Goal: Share content: Share content

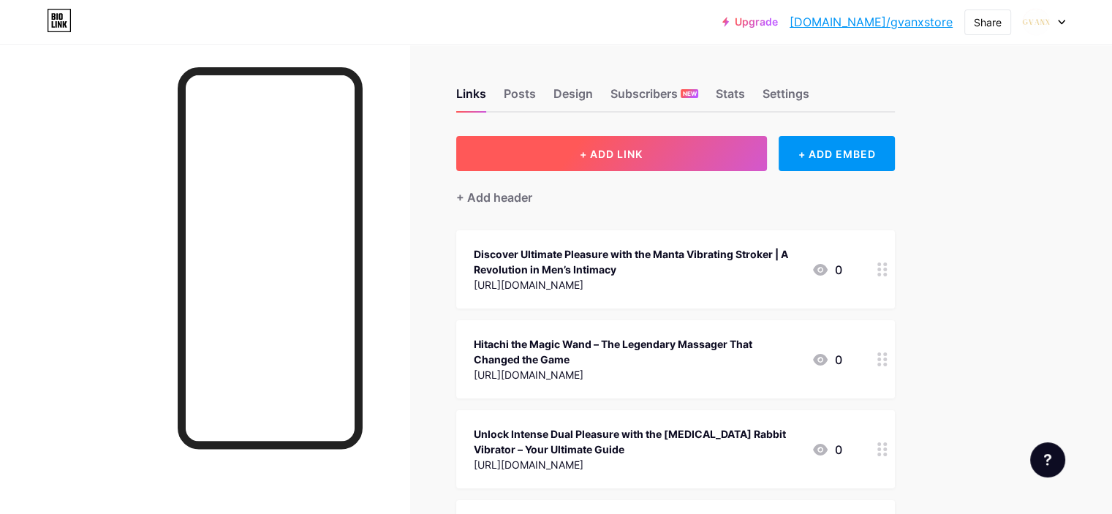
click at [643, 148] on span "+ ADD LINK" at bounding box center [611, 154] width 63 height 12
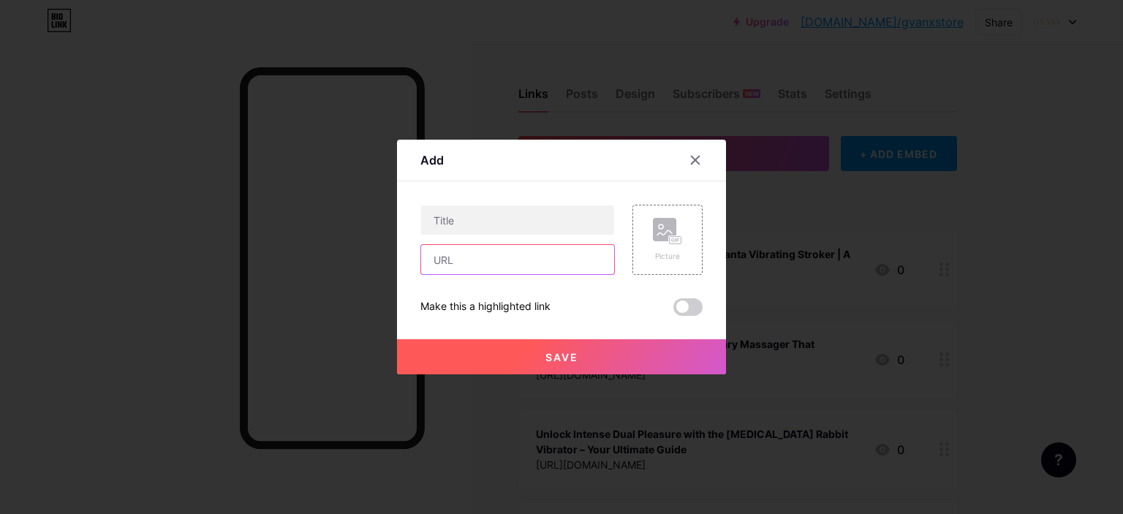
click at [492, 258] on input "text" at bounding box center [517, 259] width 193 height 29
paste input "[URL][DOMAIN_NAME]"
type input "[URL][DOMAIN_NAME]"
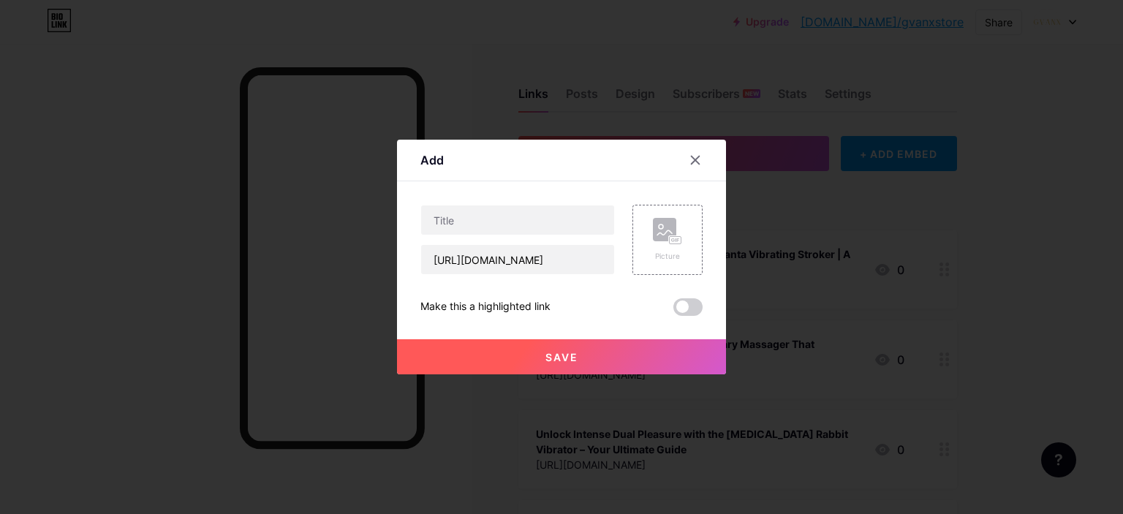
click at [533, 197] on div "Content YouTube Play YouTube video without leaving your page. ADD Vimeo Play Vi…" at bounding box center [562, 248] width 282 height 135
click at [502, 214] on input "text" at bounding box center [517, 219] width 193 height 29
paste input "Exploring the Elegance of the Je Joue Mimi Soft Clitoral Vibrator: A Guide to L…"
type input "Exploring the Elegance of the Je Joue Mimi Soft Clitoral Vibrator: A Guide to L…"
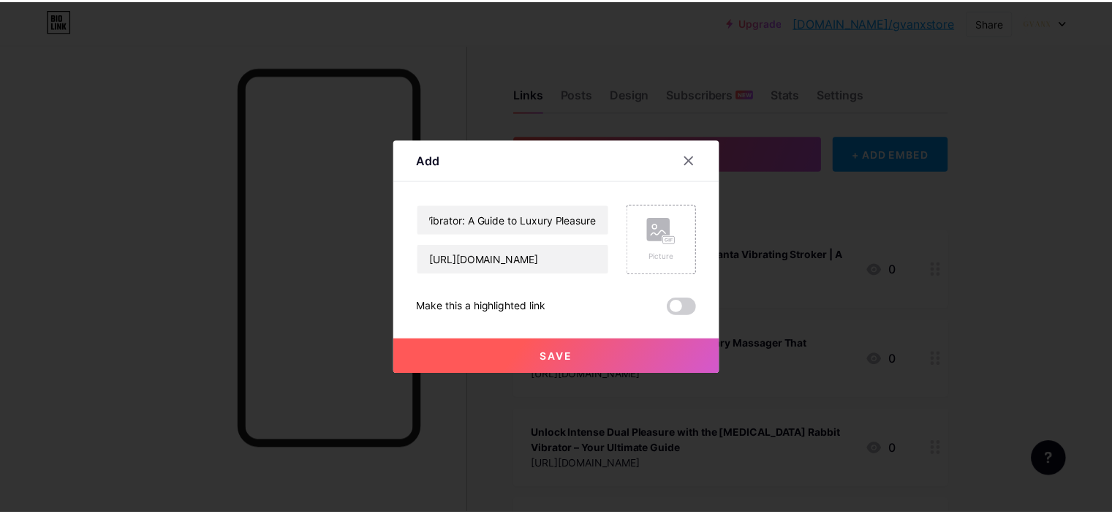
scroll to position [0, 0]
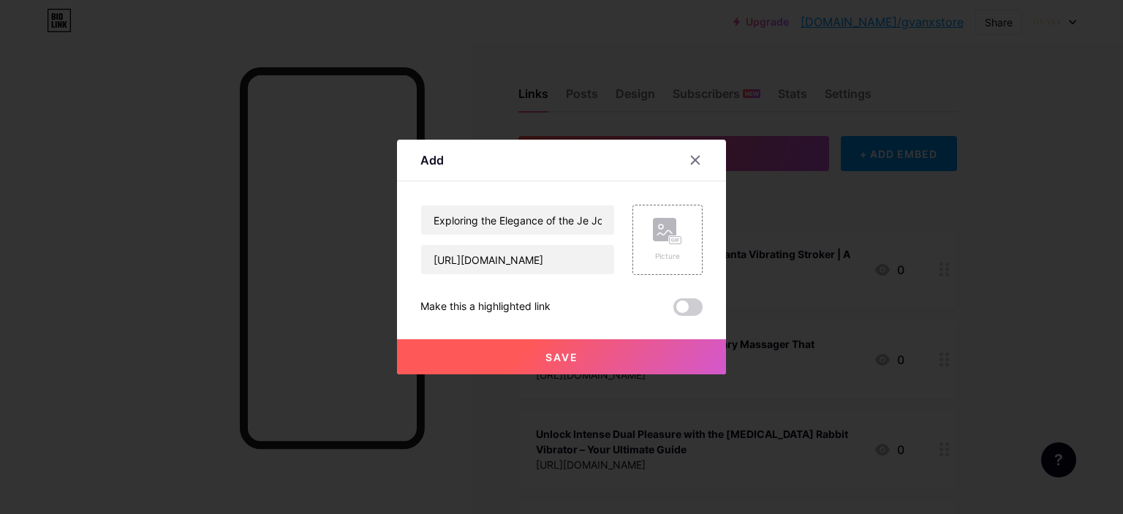
click at [685, 301] on span at bounding box center [688, 307] width 29 height 18
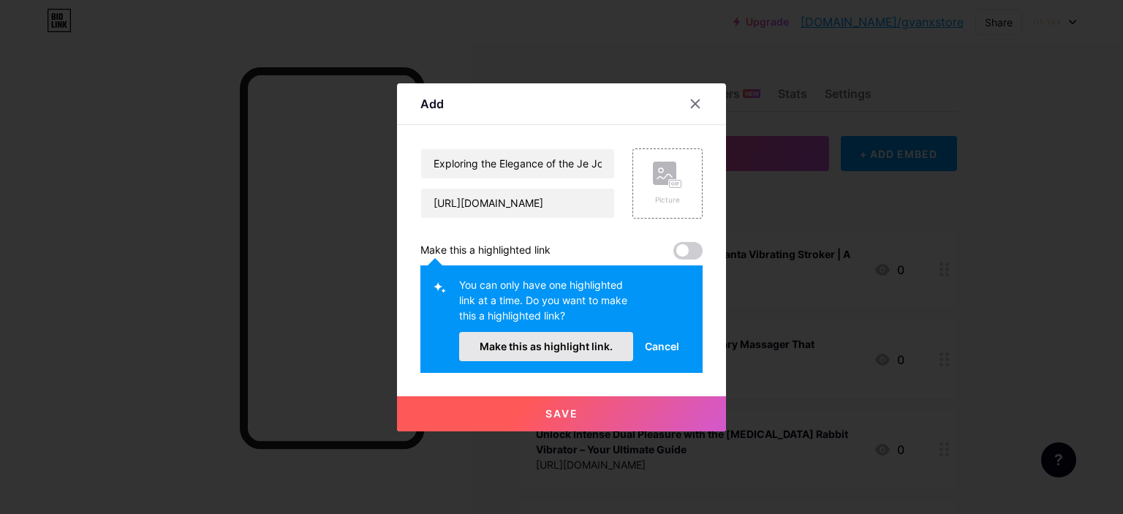
click at [543, 355] on button "Make this as highlight link." at bounding box center [546, 346] width 174 height 29
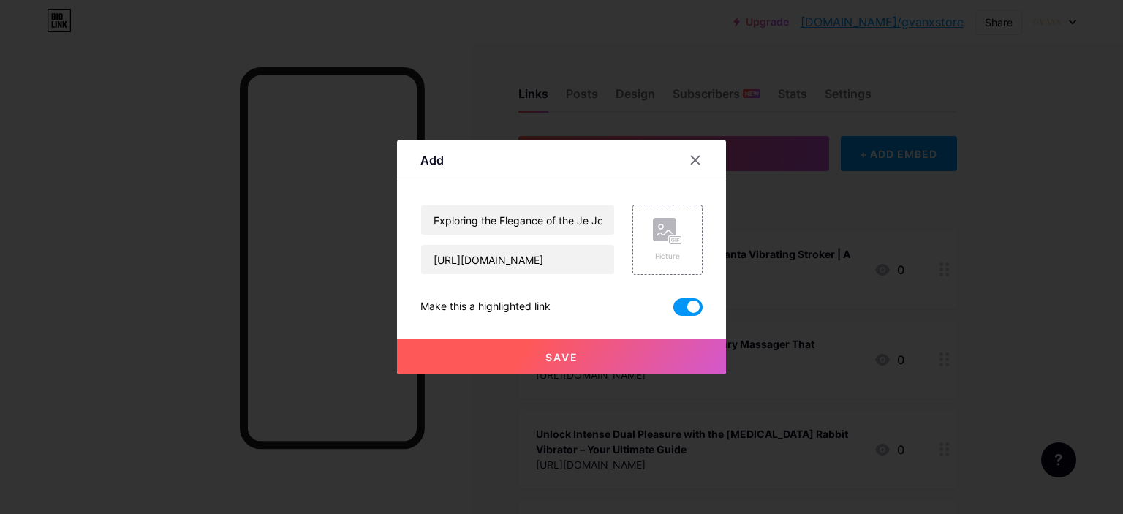
click at [588, 356] on button "Save" at bounding box center [561, 356] width 329 height 35
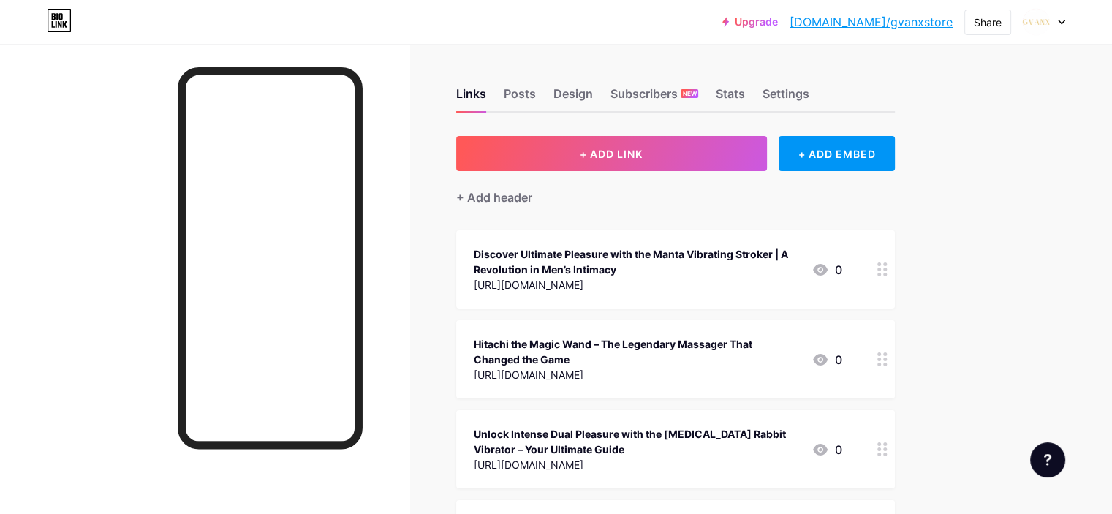
click at [891, 26] on link "[DOMAIN_NAME]/gvanxstore" at bounding box center [871, 22] width 163 height 18
